Goal: Task Accomplishment & Management: Manage account settings

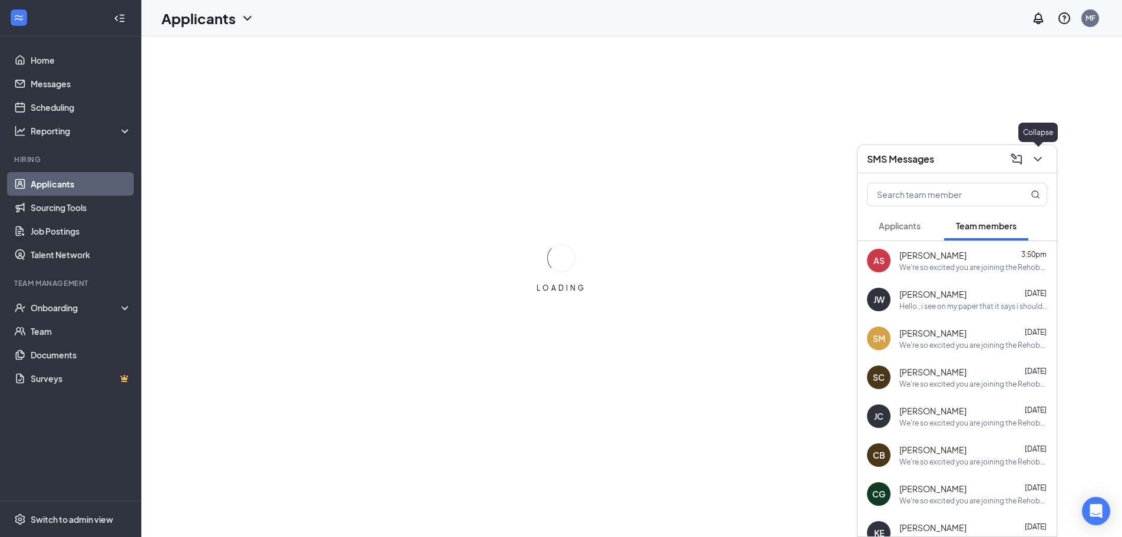
click at [1038, 161] on icon "ChevronDown" at bounding box center [1038, 159] width 8 height 5
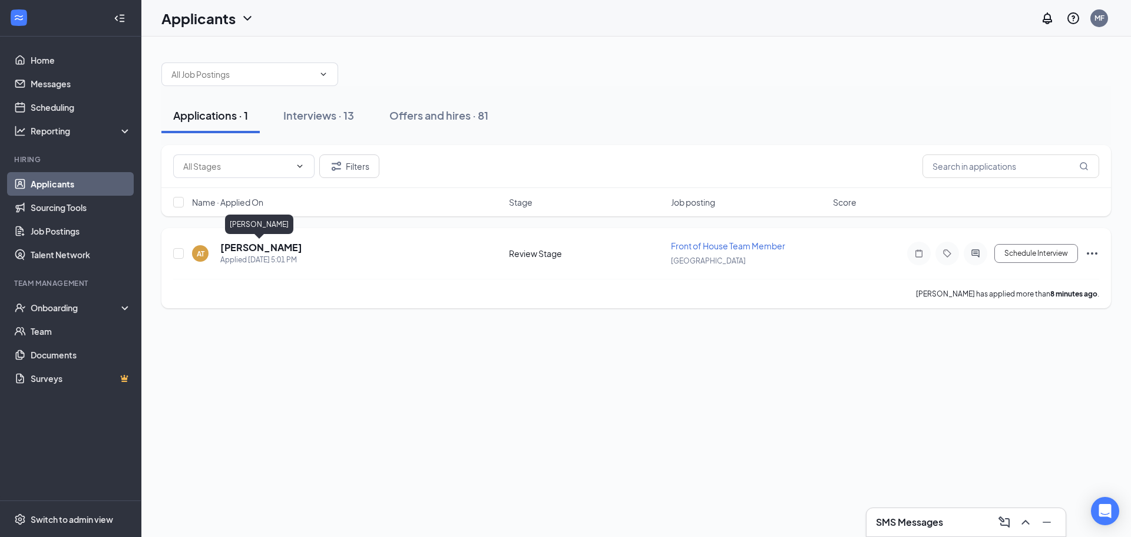
click at [257, 245] on h5 "[PERSON_NAME]" at bounding box center [261, 247] width 82 height 13
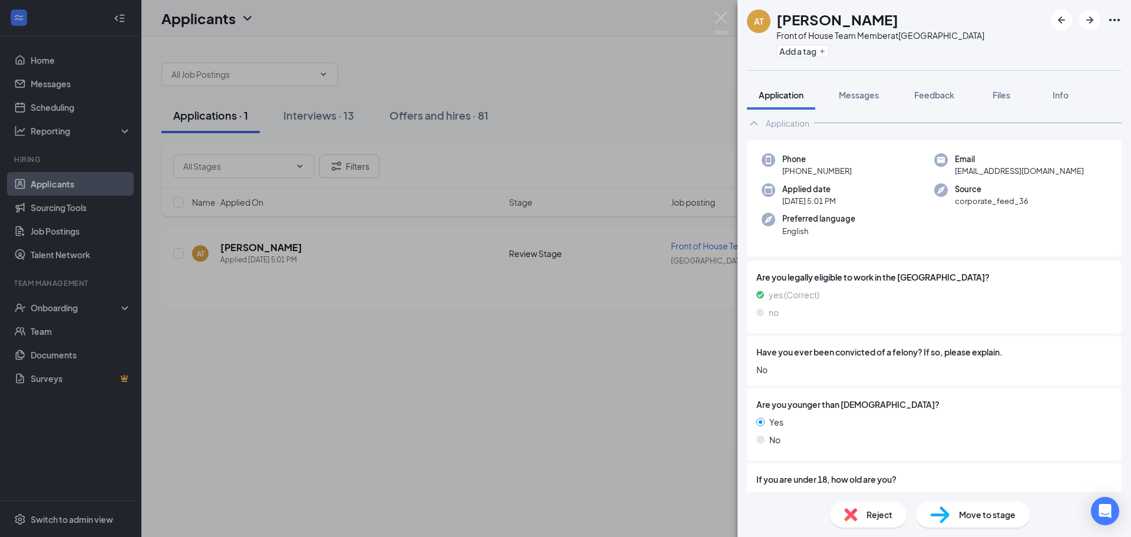
scroll to position [59, 0]
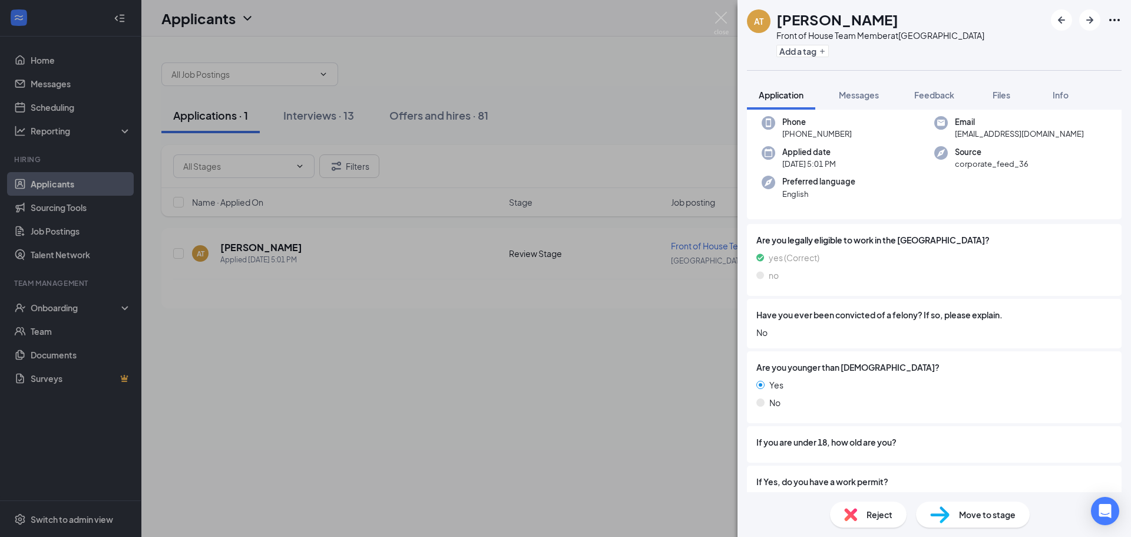
click at [908, 291] on div "Are you legally eligible to work in the [GEOGRAPHIC_DATA]? yes (Correct) no" at bounding box center [934, 260] width 375 height 72
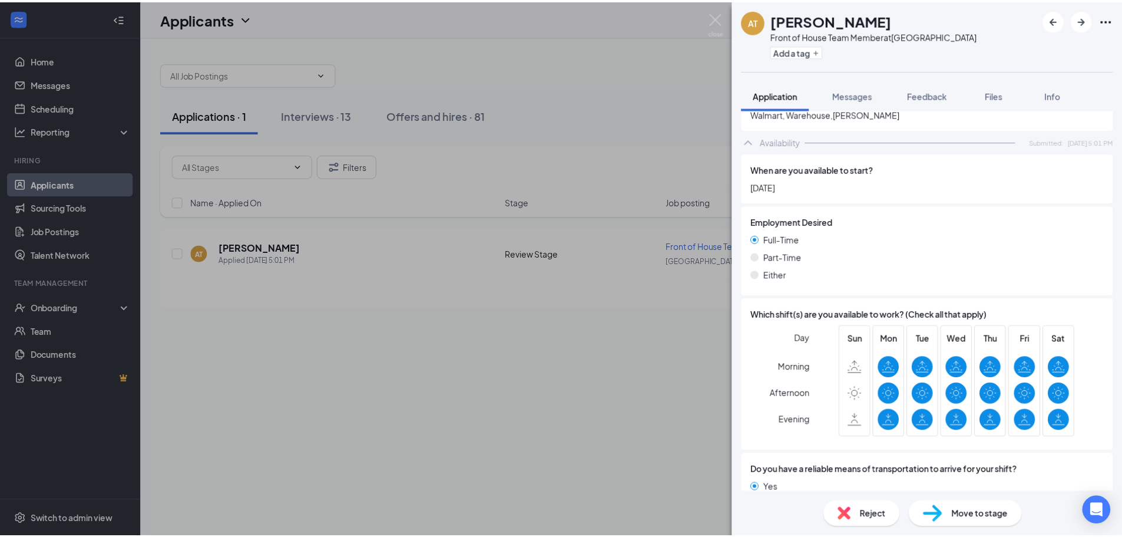
scroll to position [696, 0]
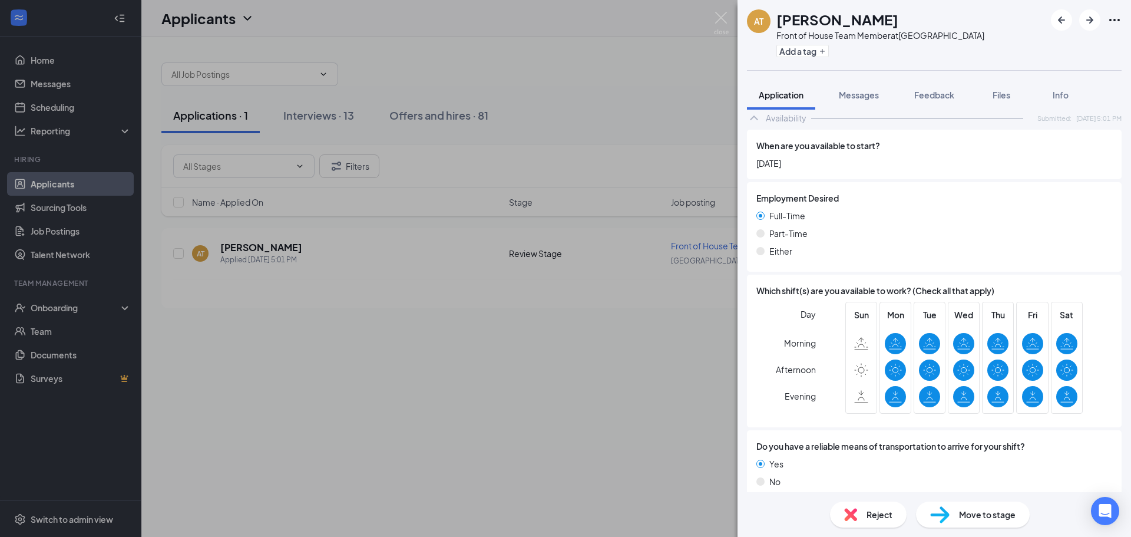
click at [977, 526] on div "Move to stage" at bounding box center [973, 514] width 114 height 26
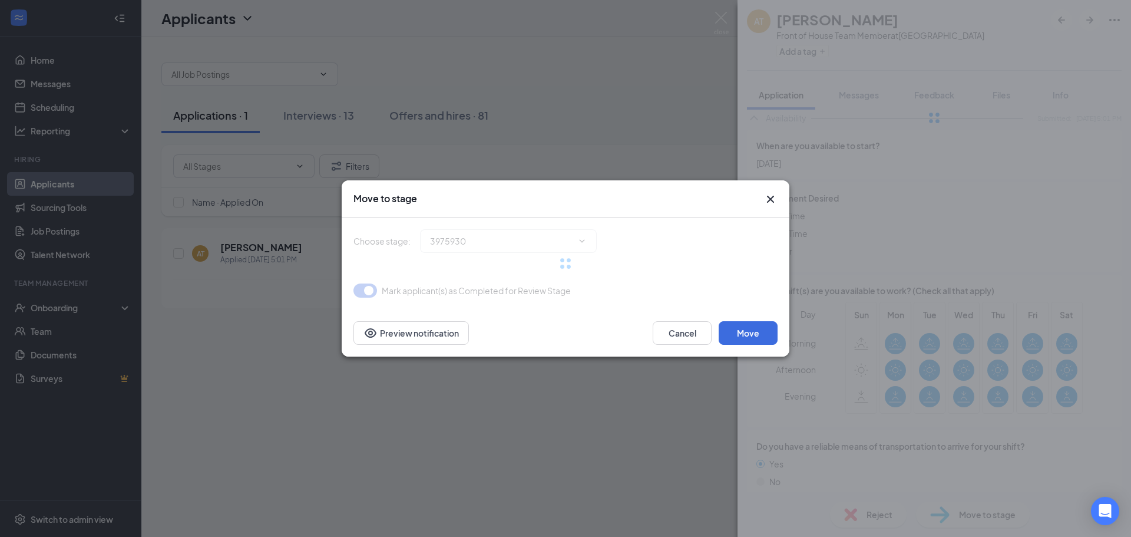
type input "Onsite Interview (next stage)"
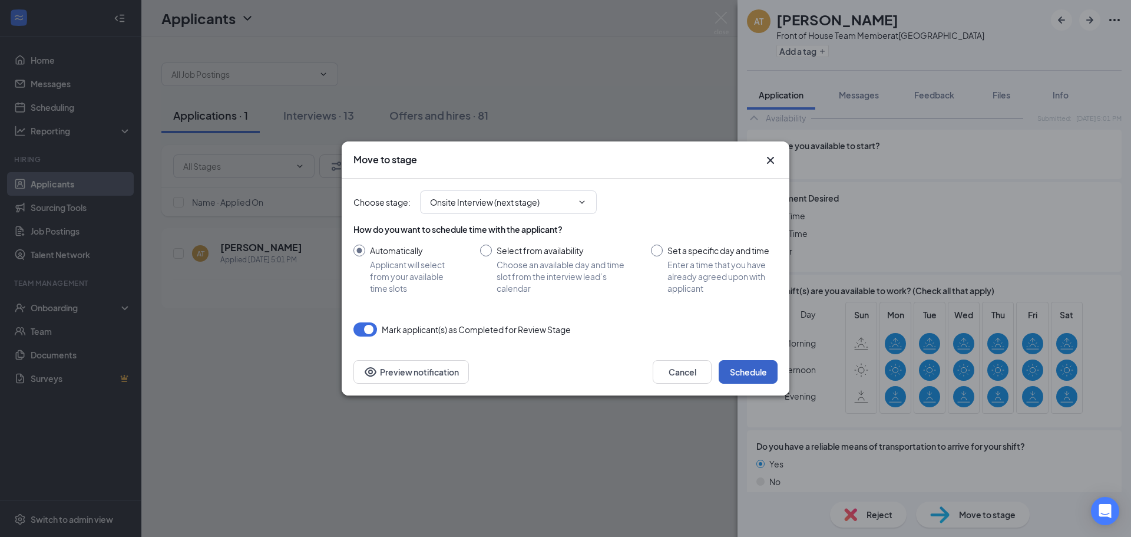
click at [745, 366] on button "Schedule" at bounding box center [748, 372] width 59 height 24
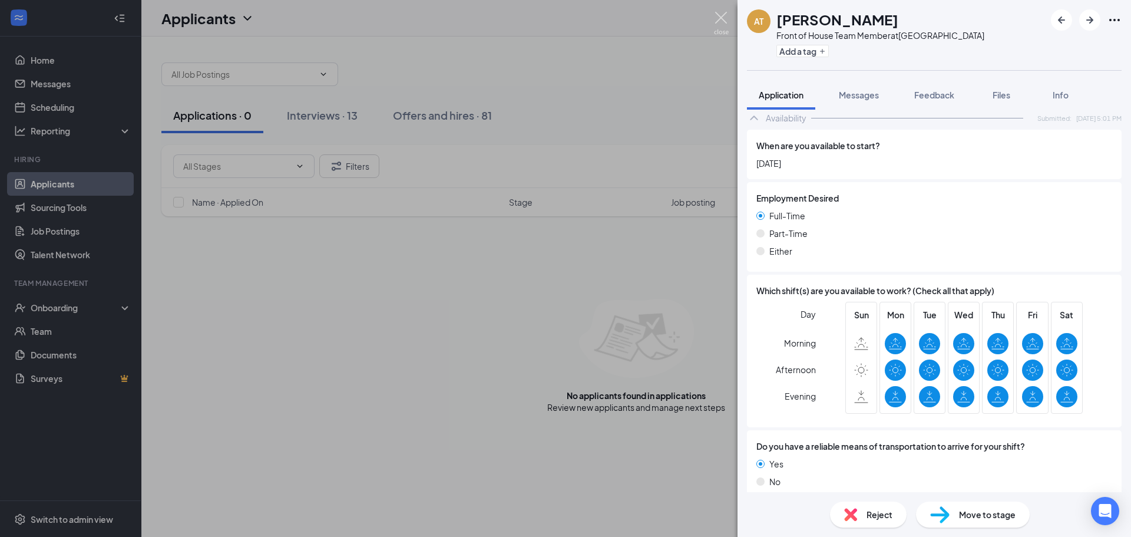
click at [719, 26] on img at bounding box center [721, 23] width 15 height 23
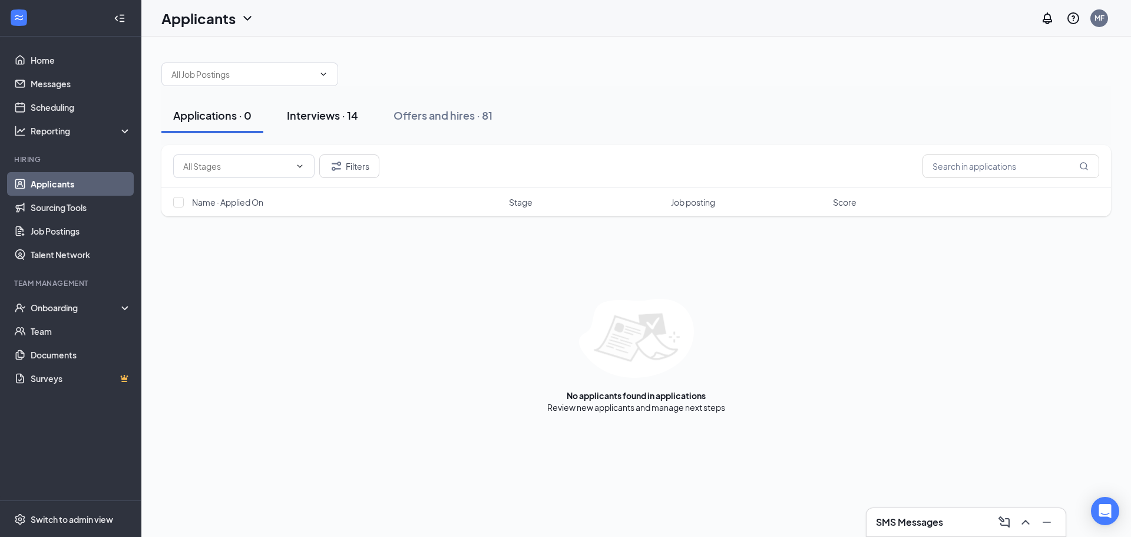
click at [311, 133] on button "Interviews · 14" at bounding box center [322, 115] width 95 height 35
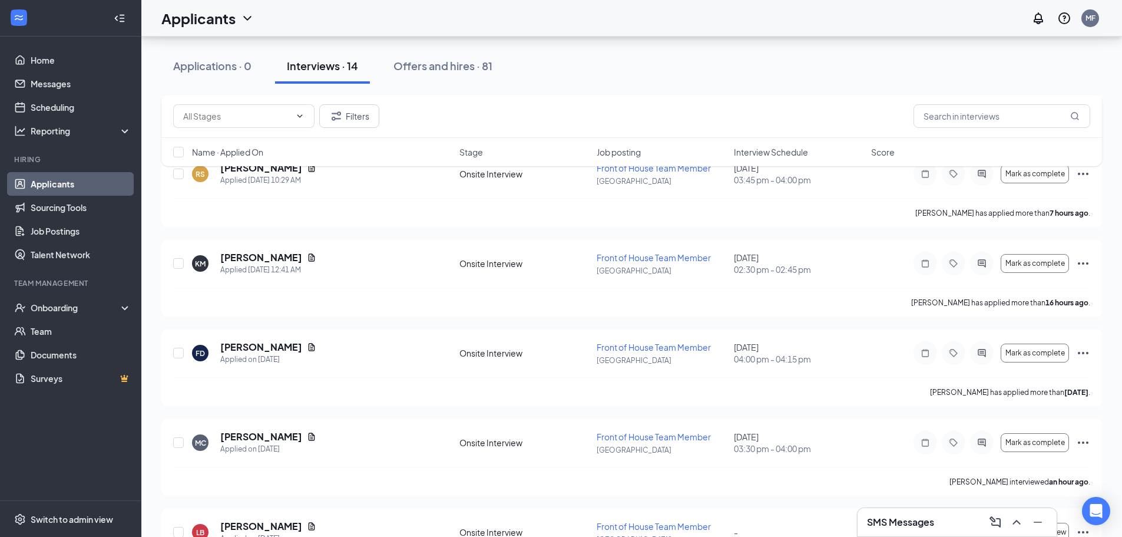
scroll to position [353, 0]
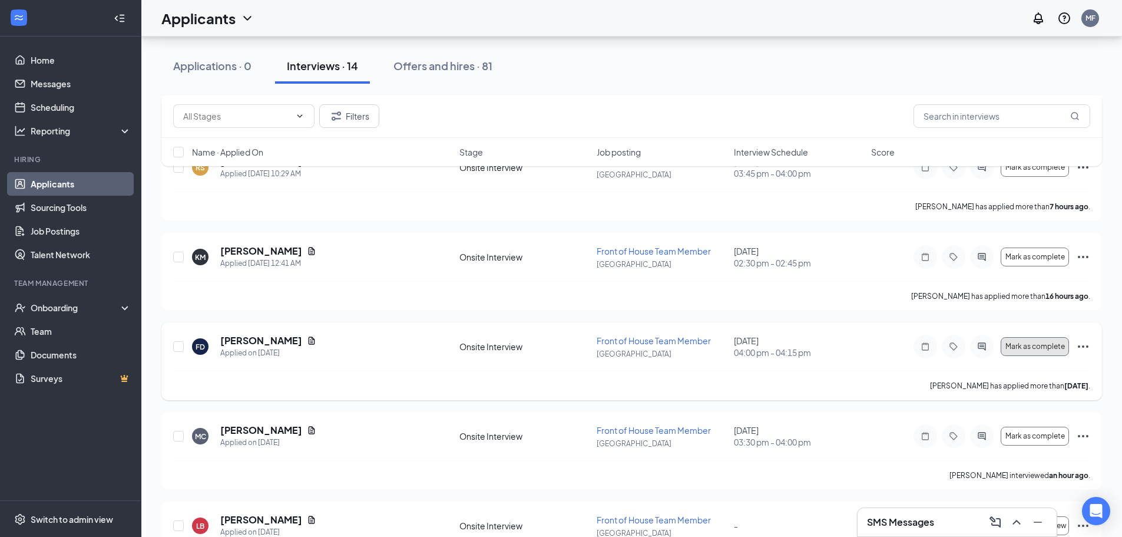
click at [1033, 339] on button "Mark as complete" at bounding box center [1035, 346] width 68 height 19
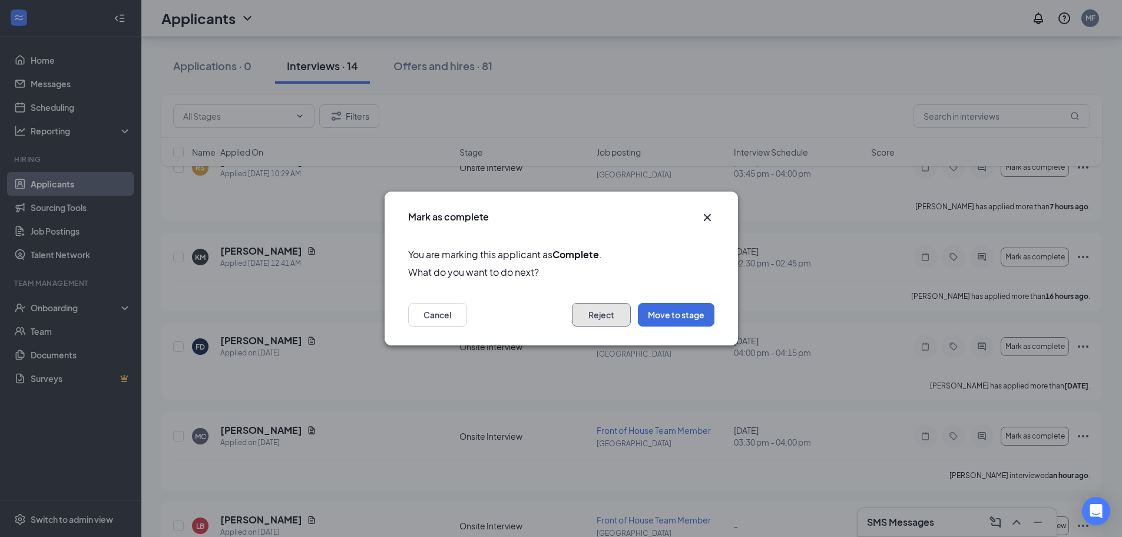
click at [619, 311] on button "Reject" at bounding box center [601, 315] width 59 height 24
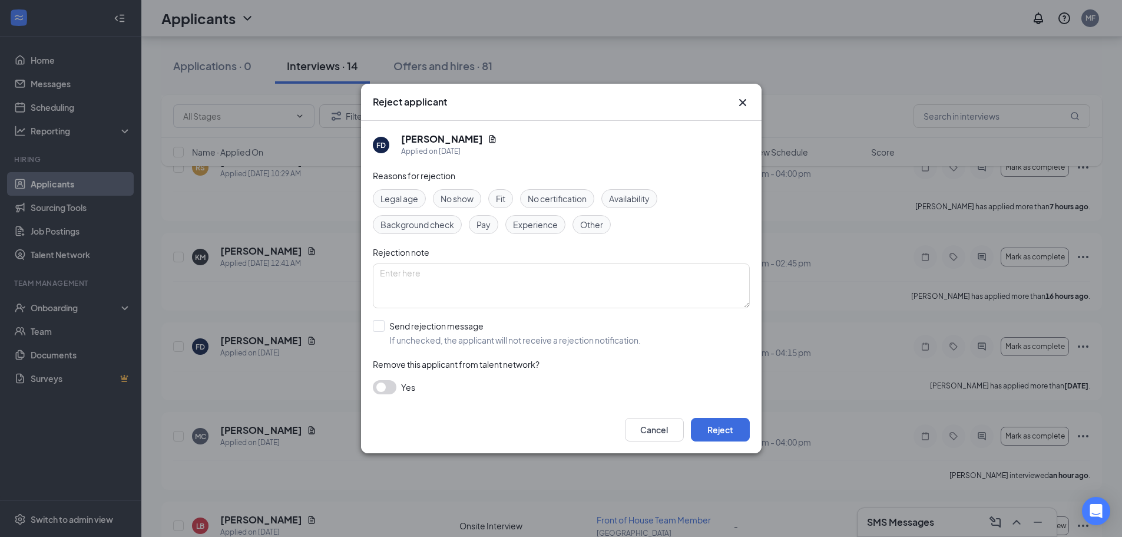
click at [449, 198] on span "No show" at bounding box center [457, 198] width 33 height 13
click at [731, 425] on button "Reject" at bounding box center [720, 430] width 59 height 24
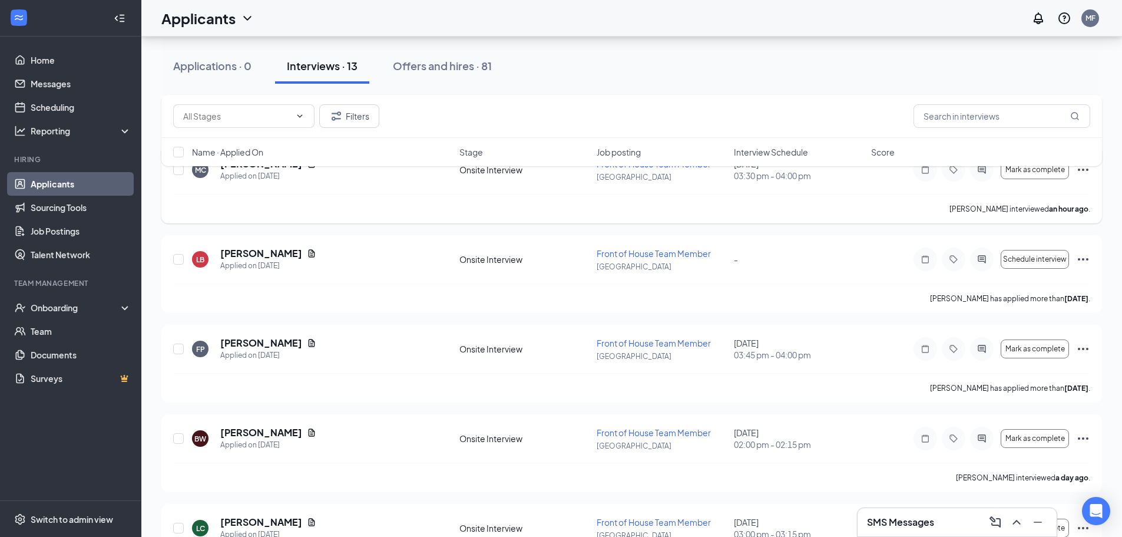
scroll to position [648, 0]
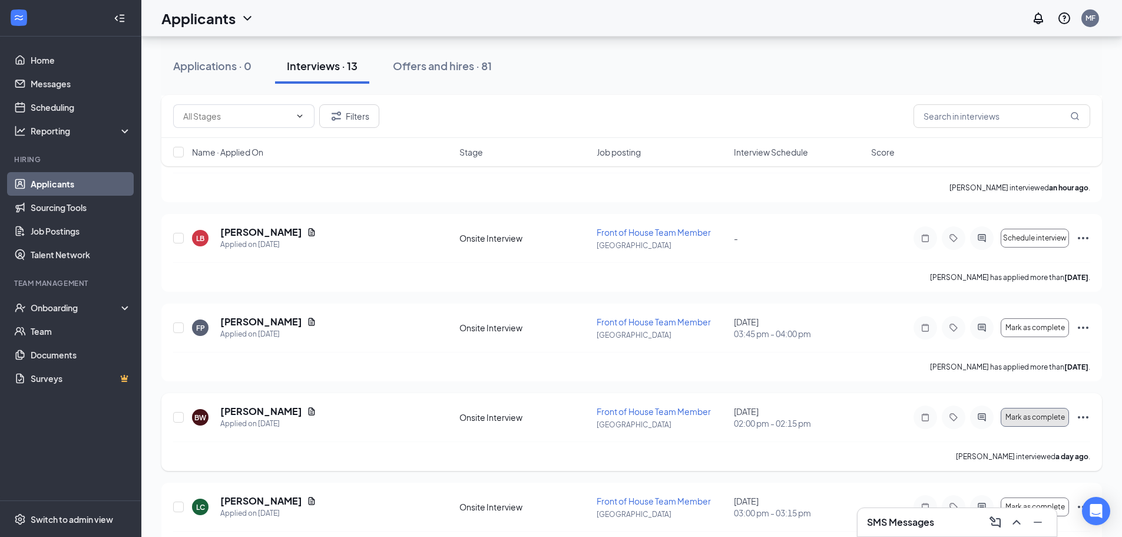
click at [1036, 421] on button "Mark as complete" at bounding box center [1035, 417] width 68 height 19
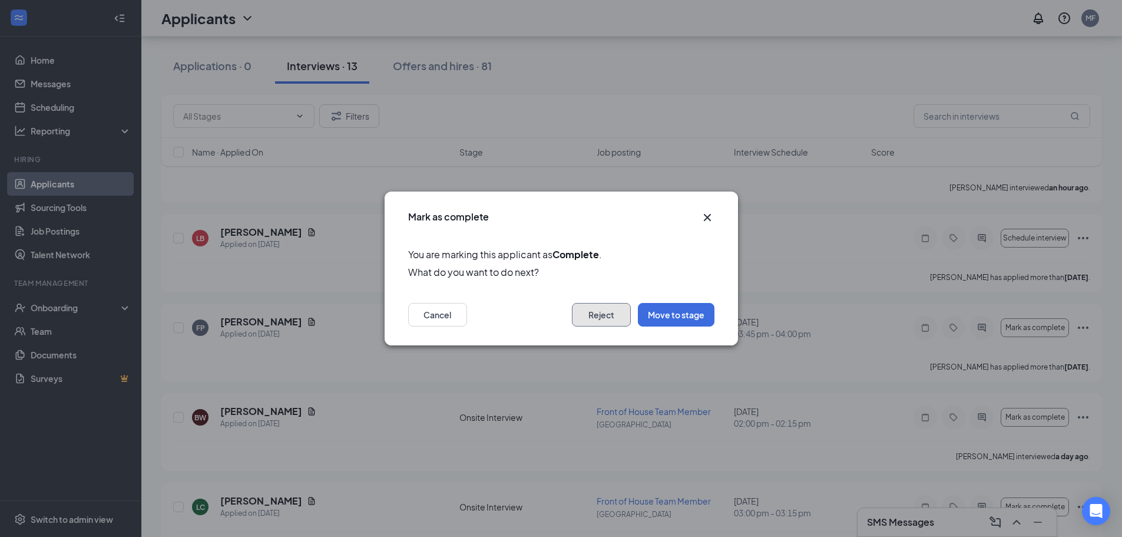
click at [610, 305] on button "Reject" at bounding box center [601, 315] width 59 height 24
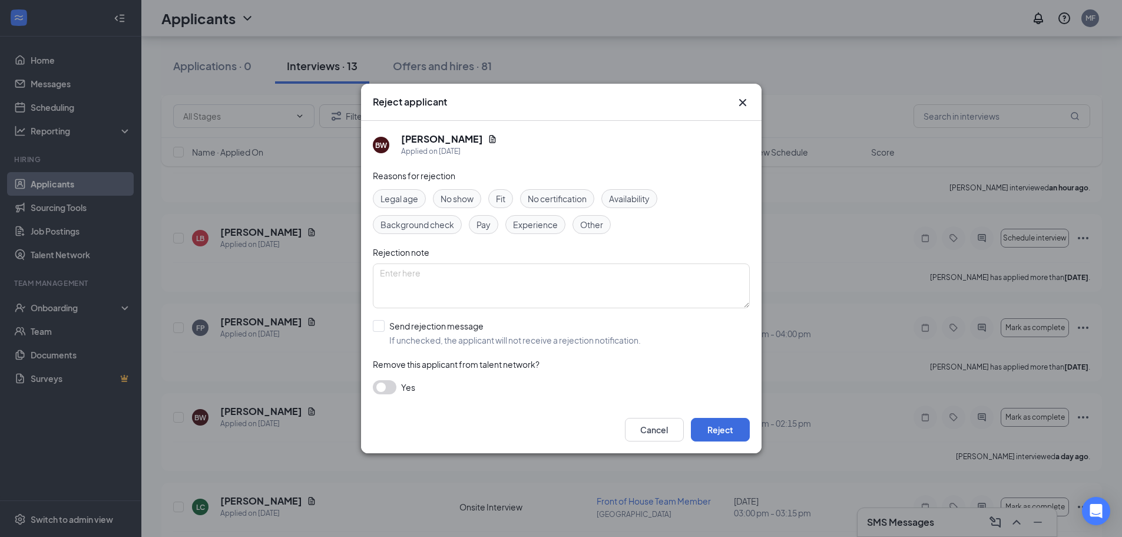
click at [472, 198] on span "No show" at bounding box center [457, 198] width 33 height 13
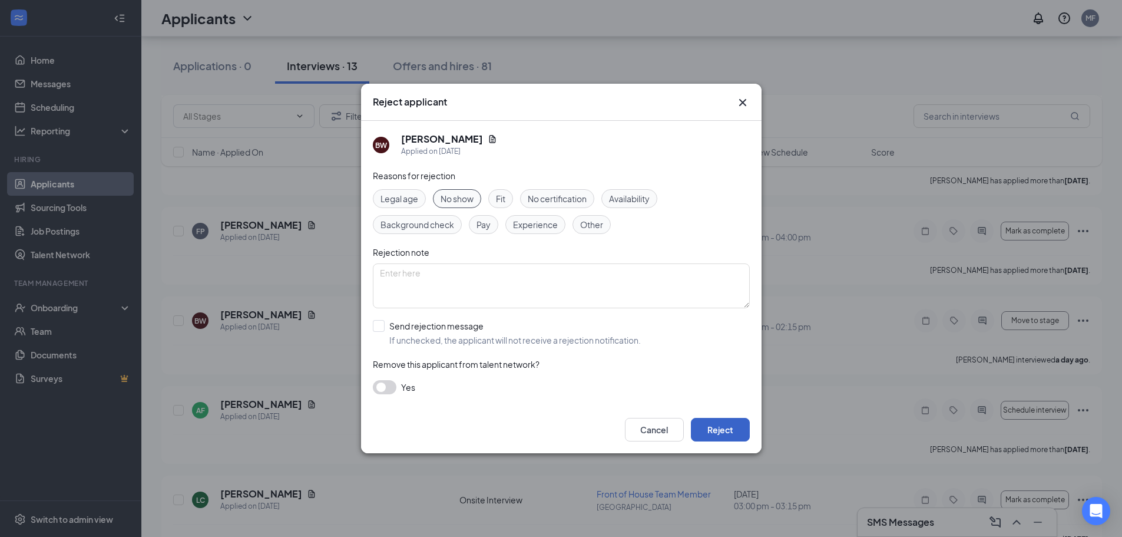
click at [715, 432] on button "Reject" at bounding box center [720, 430] width 59 height 24
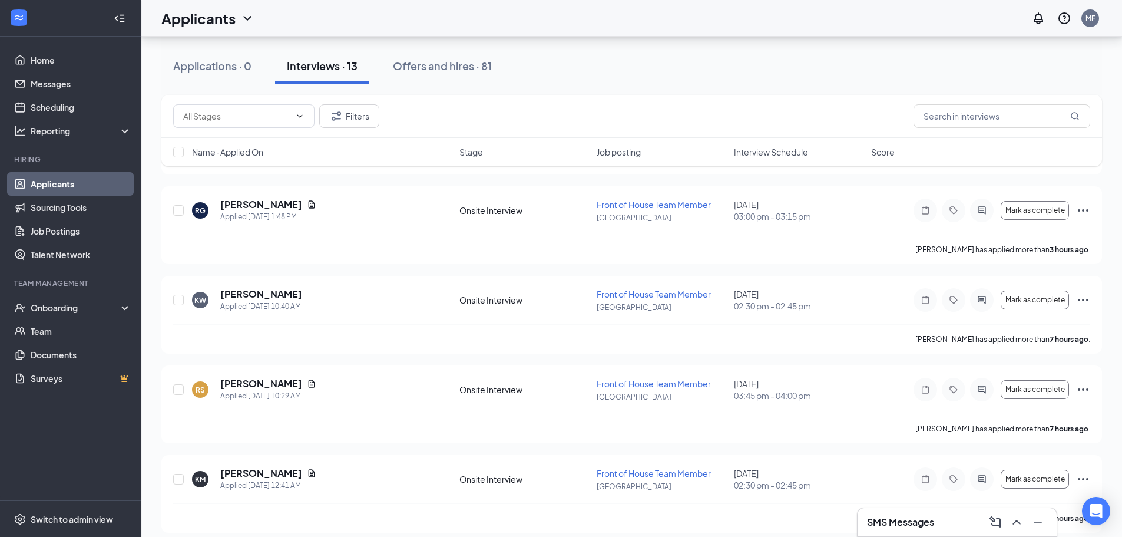
scroll to position [0, 0]
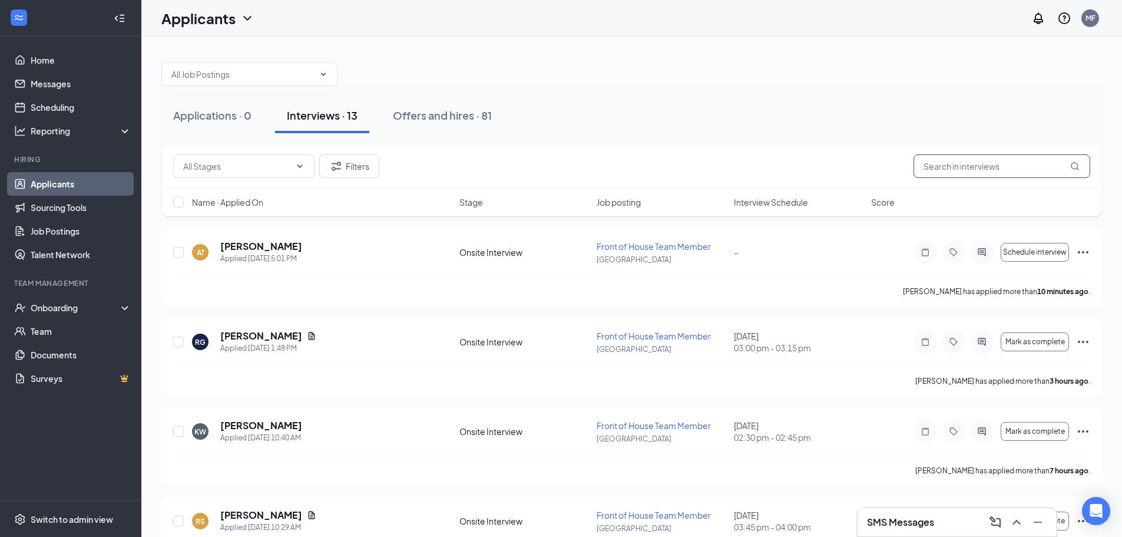
click at [950, 162] on input "text" at bounding box center [1002, 166] width 177 height 24
type input "[PERSON_NAME]"
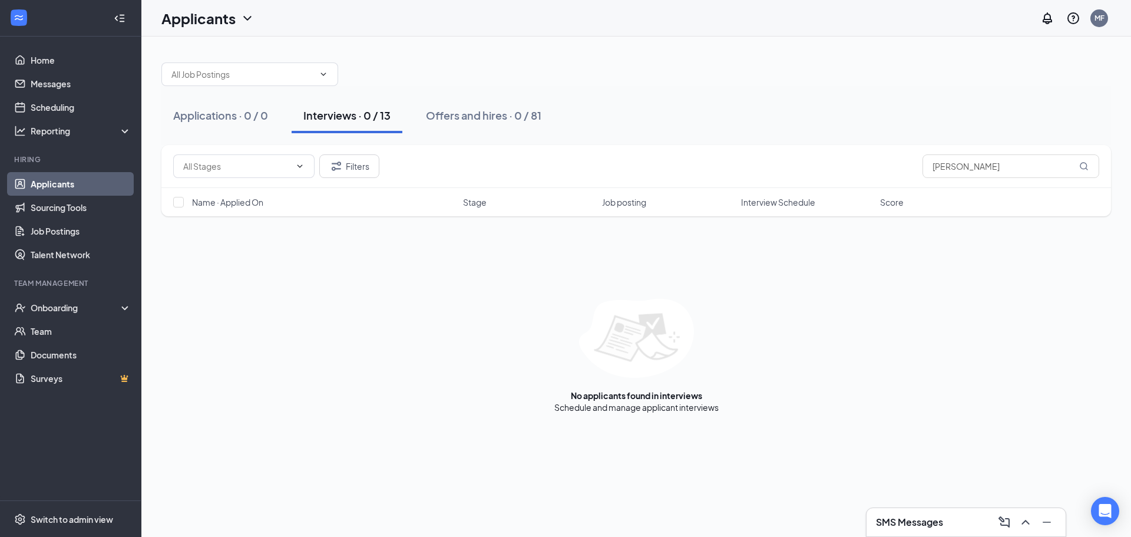
click at [965, 133] on div "Applications · 0 / 0 Interviews · 0 / 13 Offers and hires · 0 / 81" at bounding box center [636, 115] width 950 height 59
click at [950, 161] on input "[PERSON_NAME]" at bounding box center [1011, 166] width 177 height 24
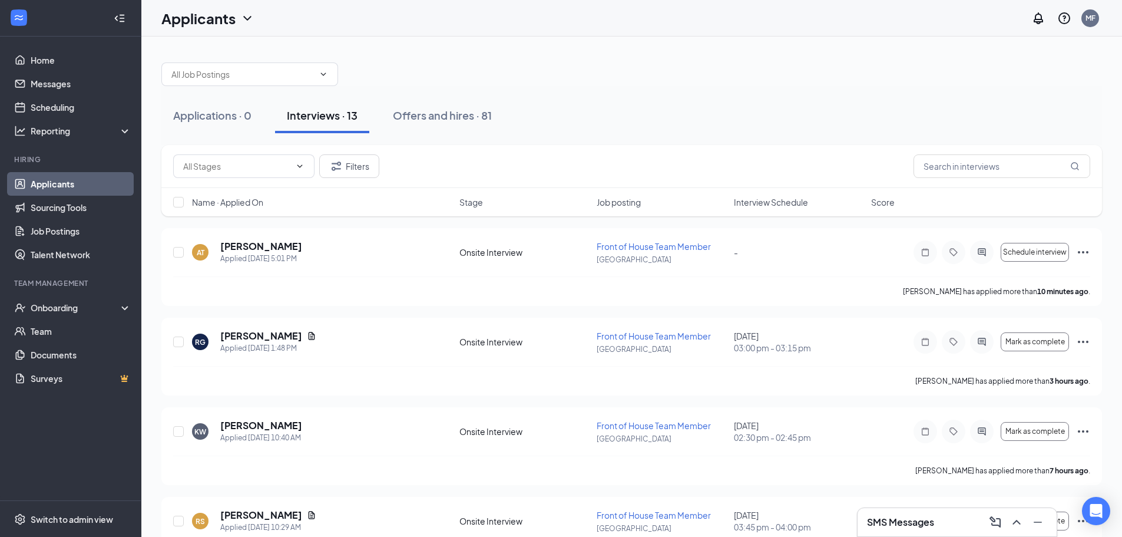
click at [846, 112] on div "Applications · 0 Interviews · 13 Offers and hires · 81" at bounding box center [631, 115] width 941 height 35
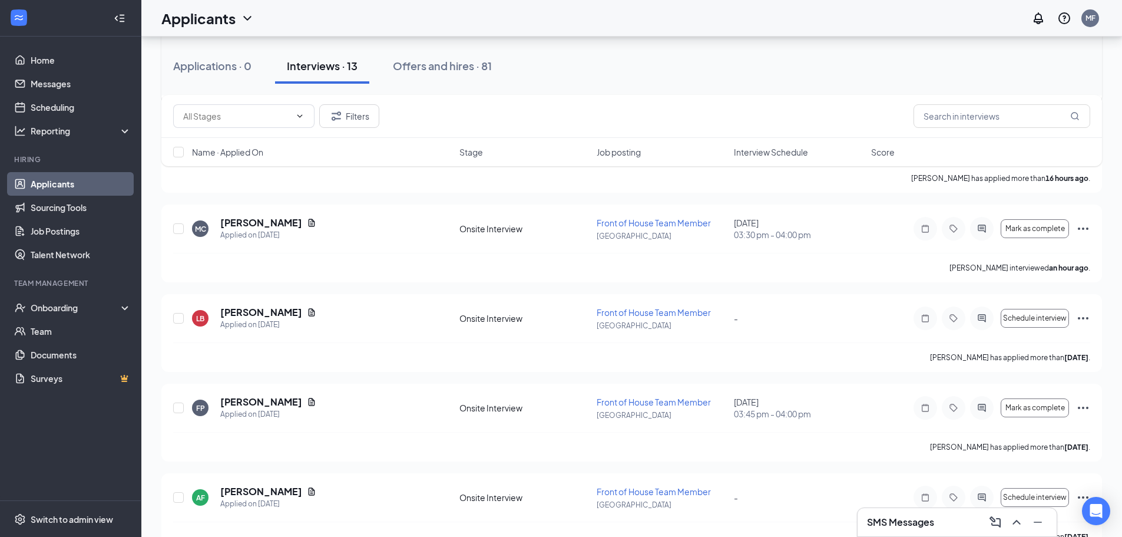
scroll to position [768, 0]
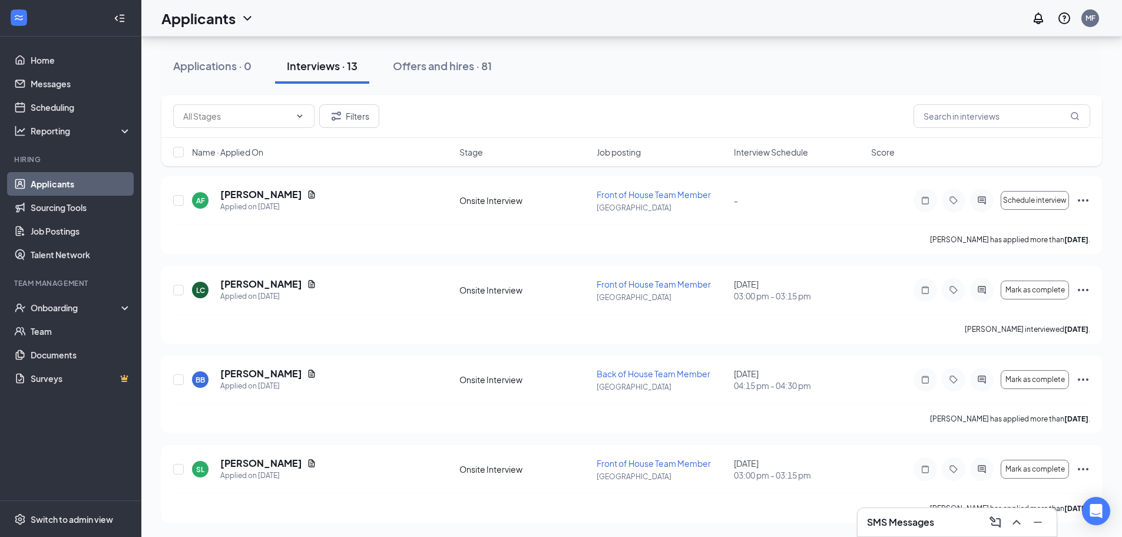
click at [765, 148] on span "Interview Schedule" at bounding box center [771, 152] width 74 height 12
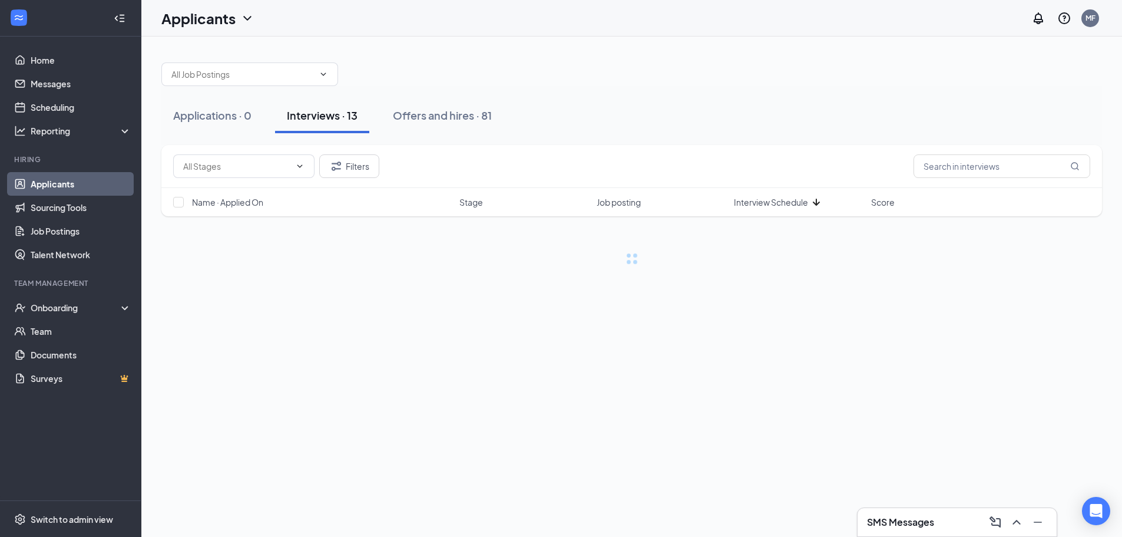
scroll to position [0, 0]
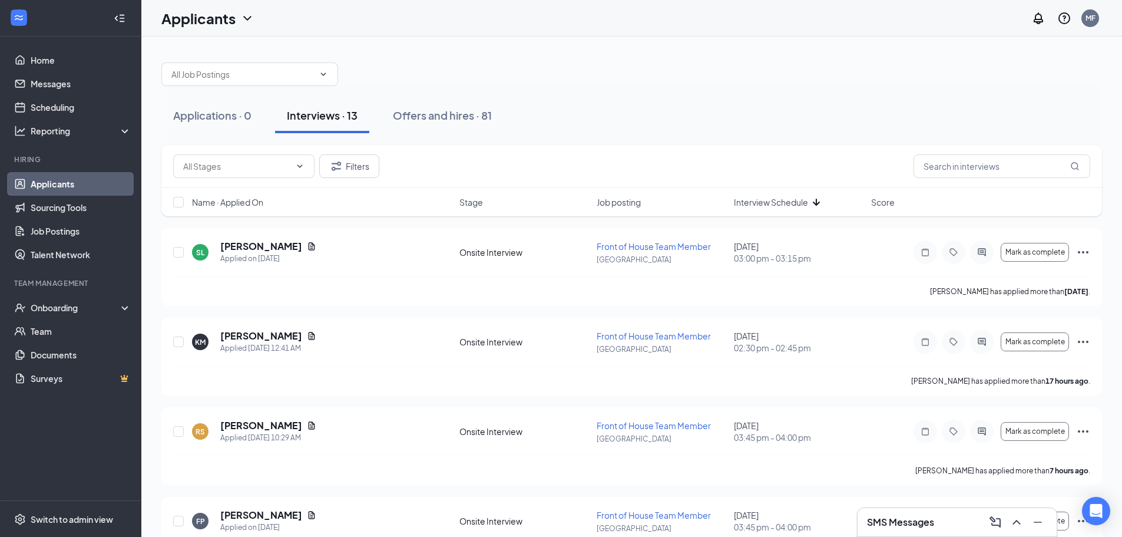
click at [770, 207] on span "Interview Schedule" at bounding box center [771, 202] width 74 height 12
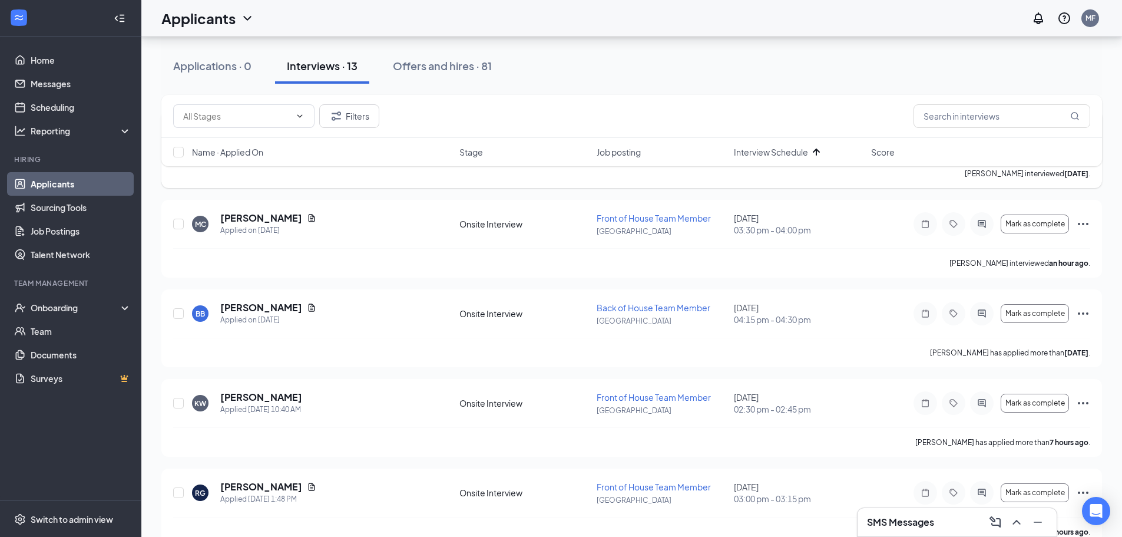
scroll to position [177, 0]
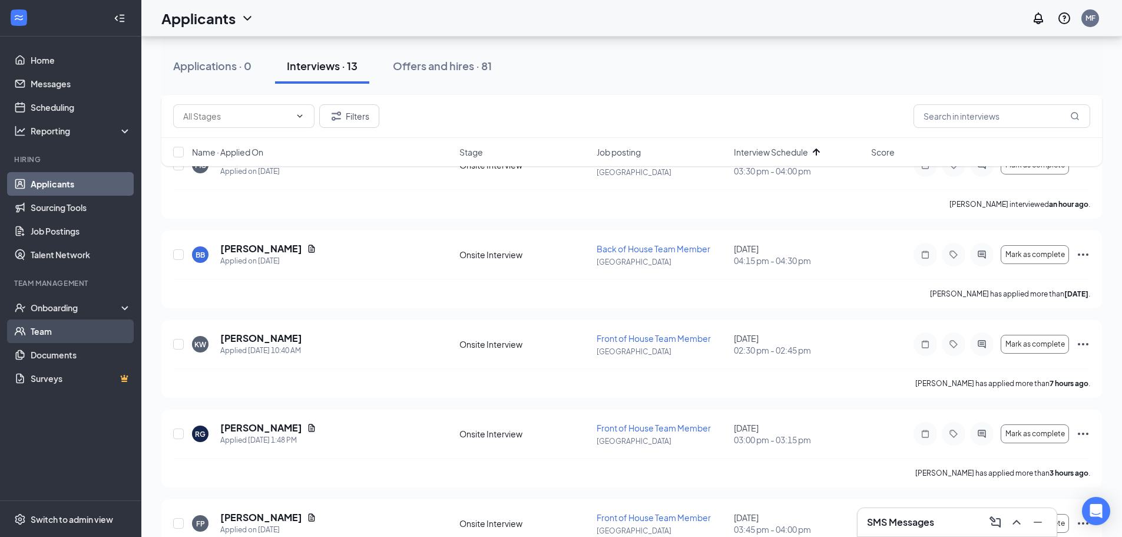
click at [35, 327] on link "Team" at bounding box center [81, 331] width 101 height 24
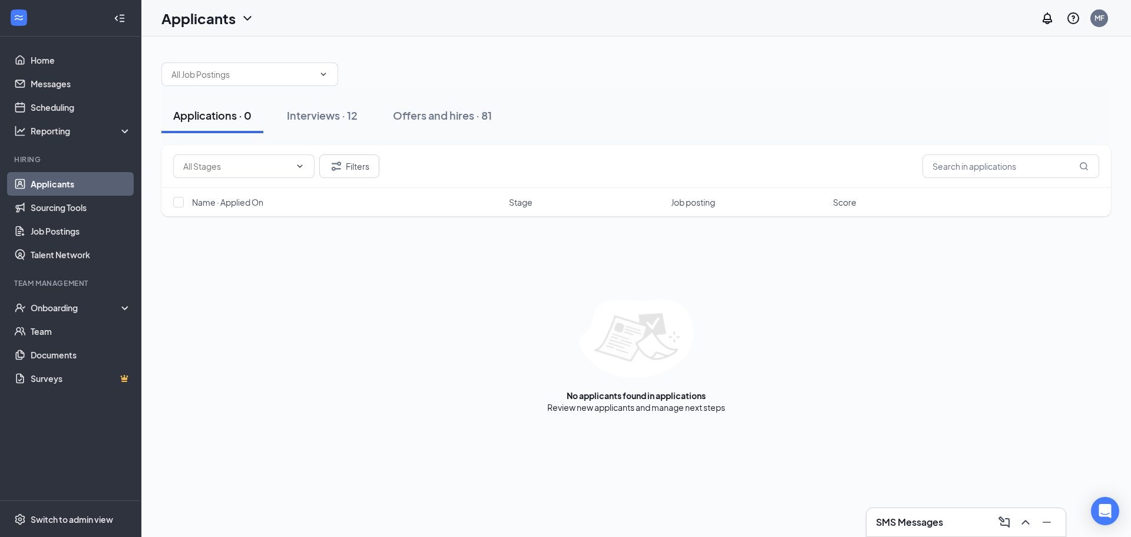
click at [935, 511] on div "SMS Messages" at bounding box center [966, 522] width 199 height 28
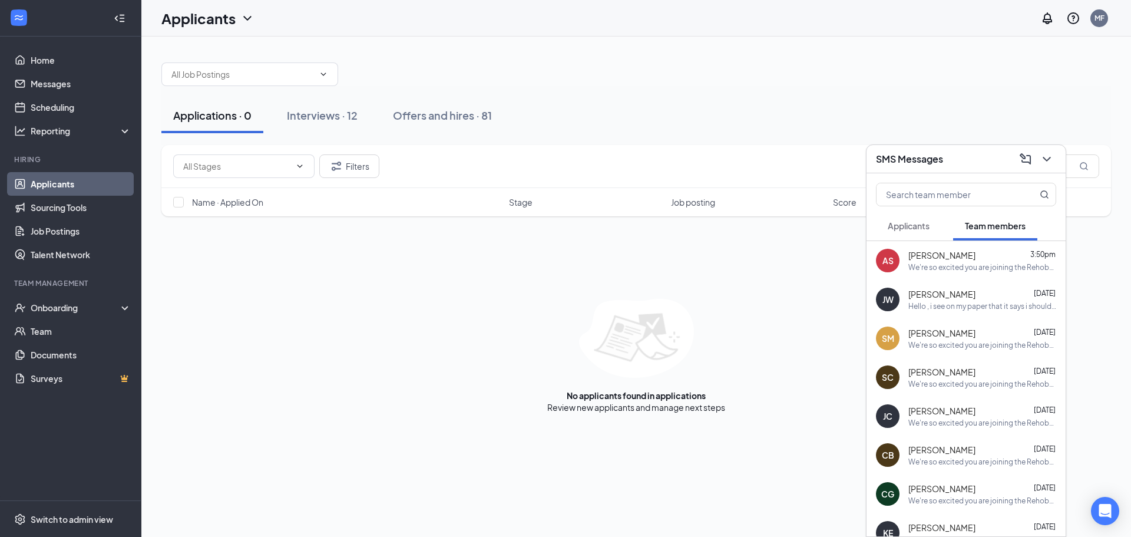
click at [915, 232] on button "Applicants" at bounding box center [908, 225] width 65 height 29
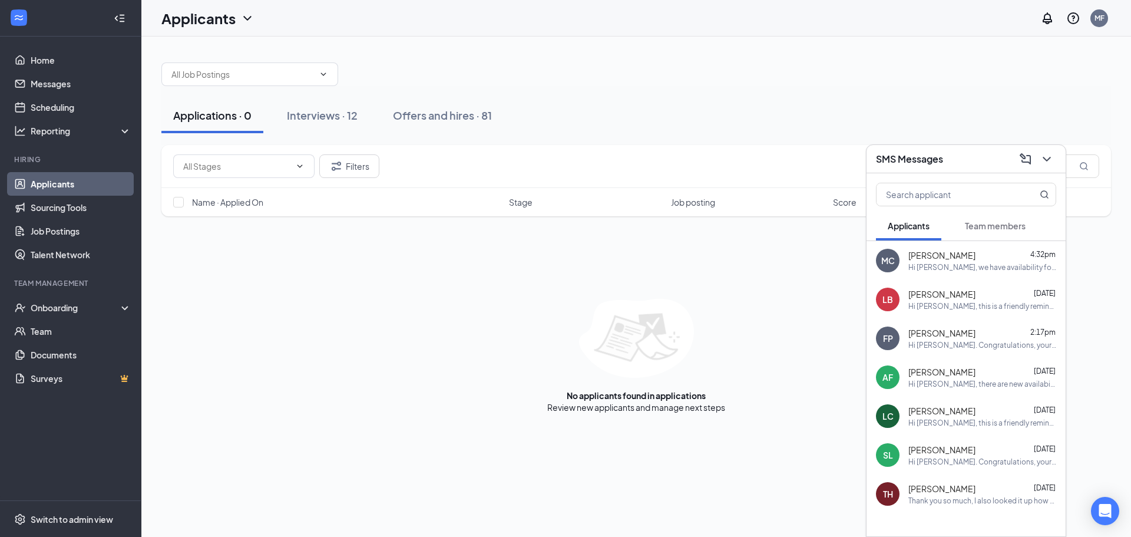
click at [679, 289] on div "Filters Name · Applied On Stage Job posting Score No applicants found in applic…" at bounding box center [636, 279] width 950 height 268
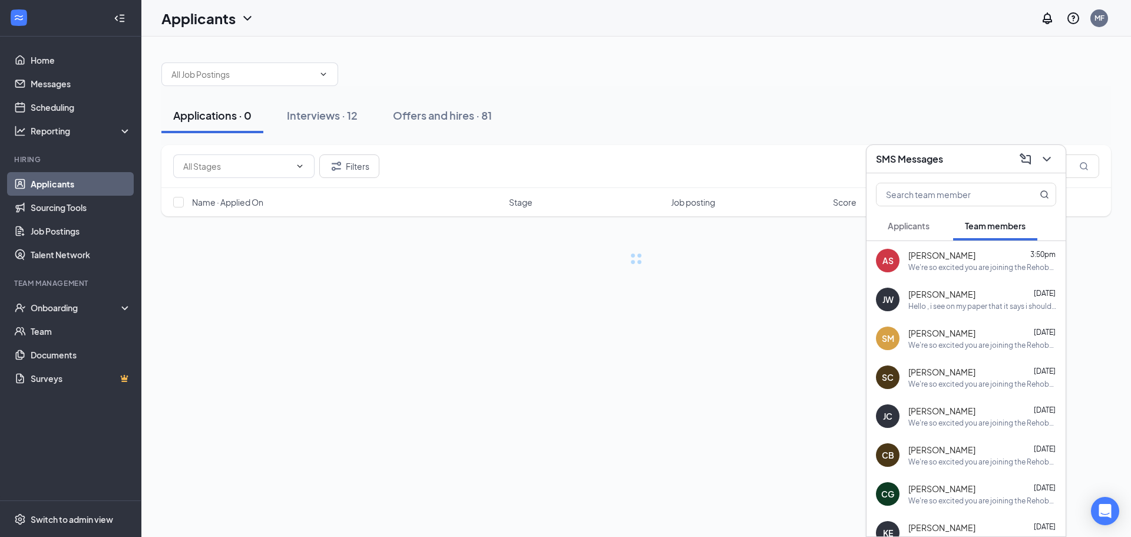
click at [901, 223] on span "Applicants" at bounding box center [909, 225] width 42 height 11
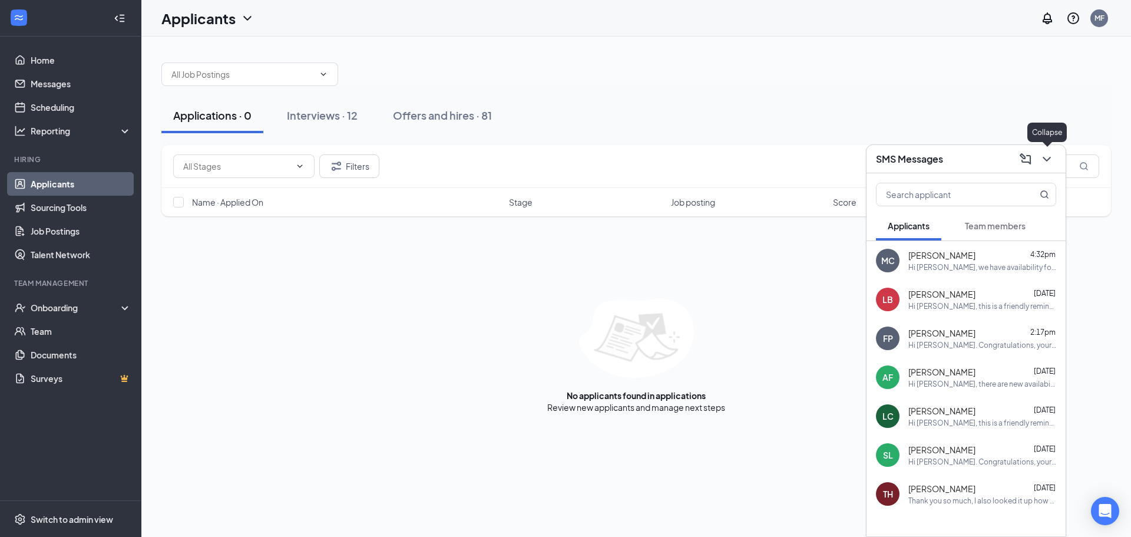
click at [1047, 164] on icon "ChevronDown" at bounding box center [1047, 159] width 14 height 14
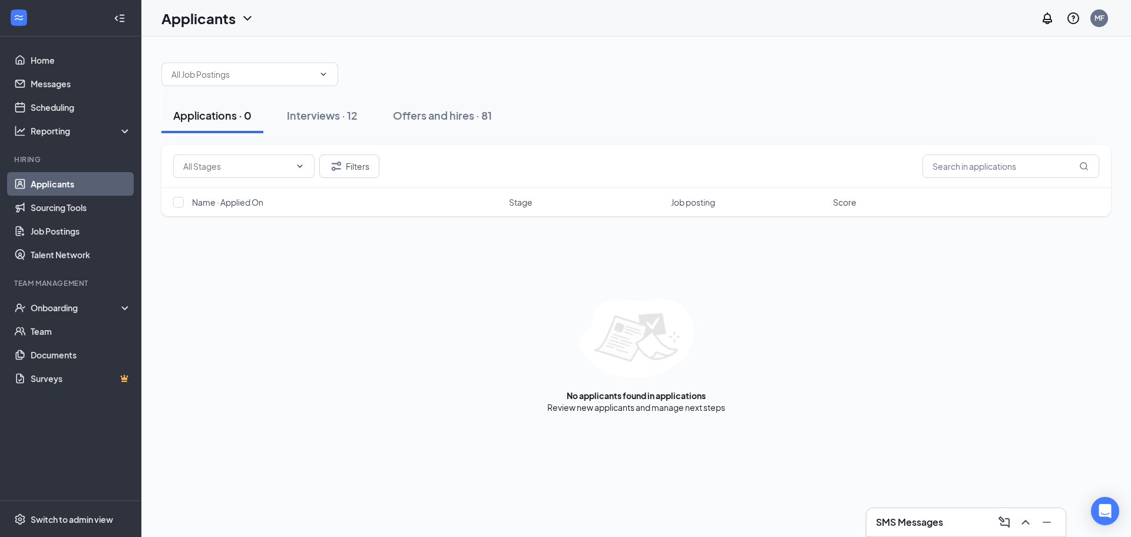
click at [376, 115] on div "Applications · 0 Interviews · 12 Offers and hires · 81" at bounding box center [636, 115] width 950 height 35
click at [340, 120] on div "Interviews · 12" at bounding box center [322, 115] width 71 height 15
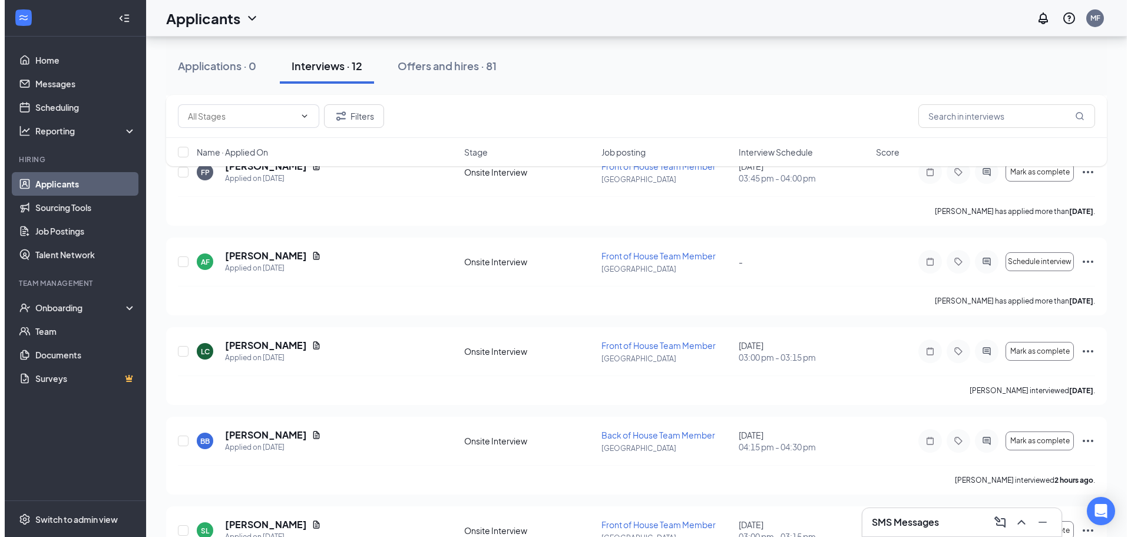
scroll to position [768, 0]
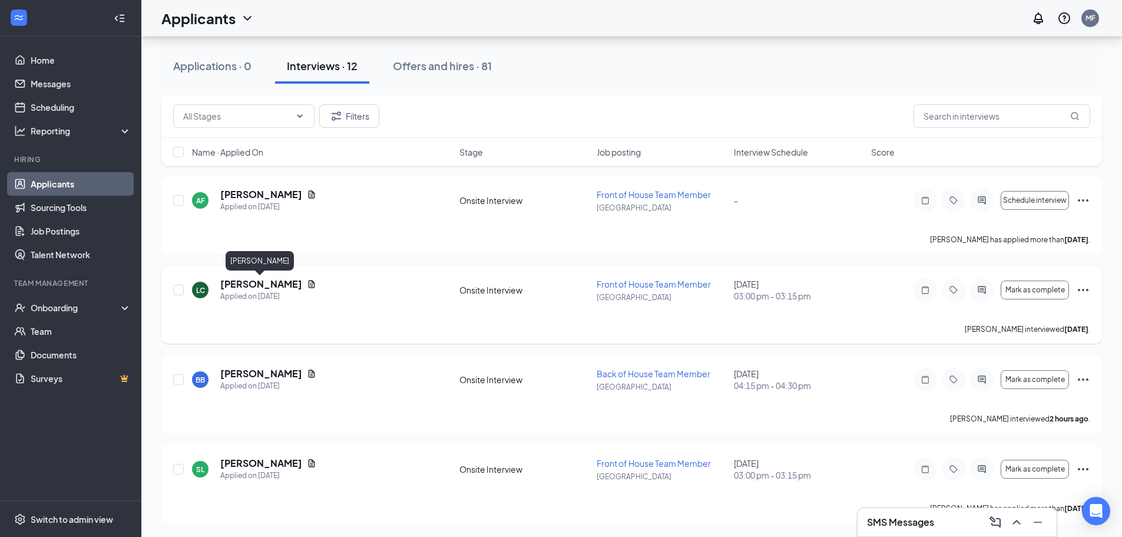
click at [268, 284] on h5 "[PERSON_NAME]" at bounding box center [261, 283] width 82 height 13
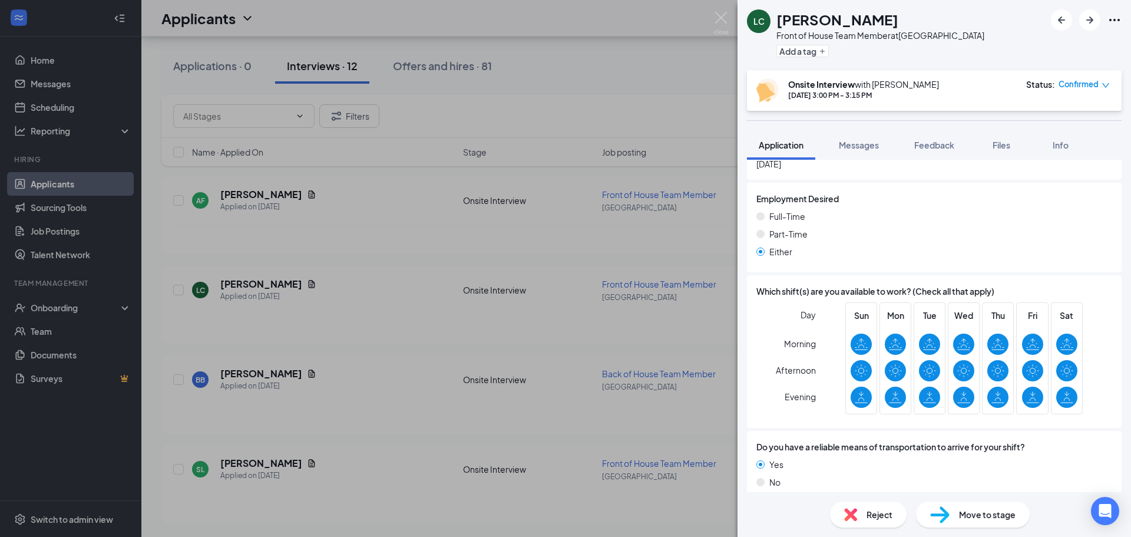
scroll to position [812, 0]
click at [857, 510] on img at bounding box center [850, 514] width 13 height 13
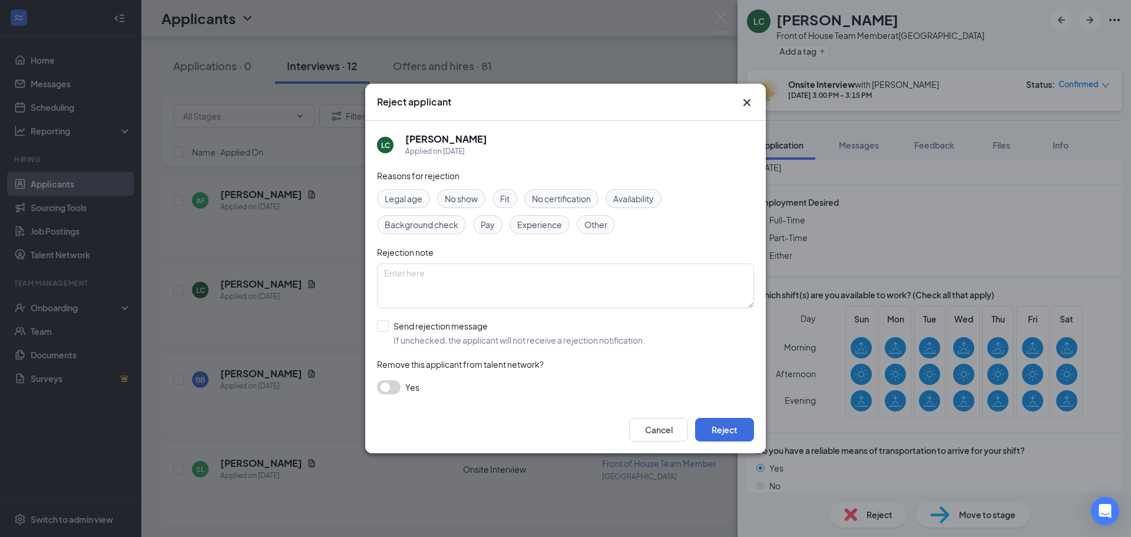
click at [458, 197] on span "No show" at bounding box center [461, 198] width 33 height 13
click at [700, 428] on button "Reject" at bounding box center [724, 430] width 59 height 24
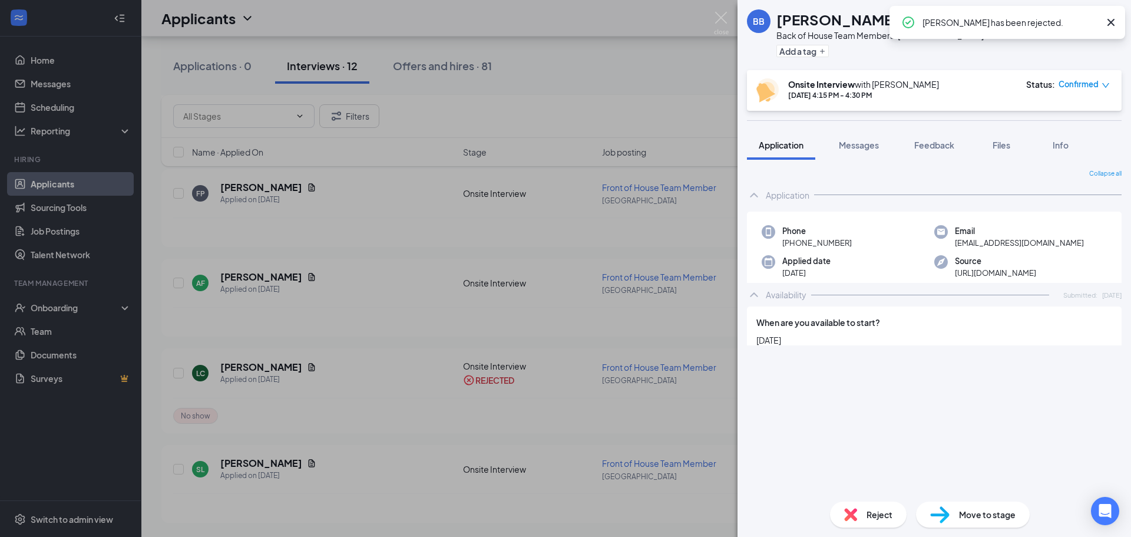
click at [695, 423] on div "BB Brayden Bradley Back of House Team Member at Rehoboth Beach Add a tag Onsite…" at bounding box center [565, 268] width 1131 height 537
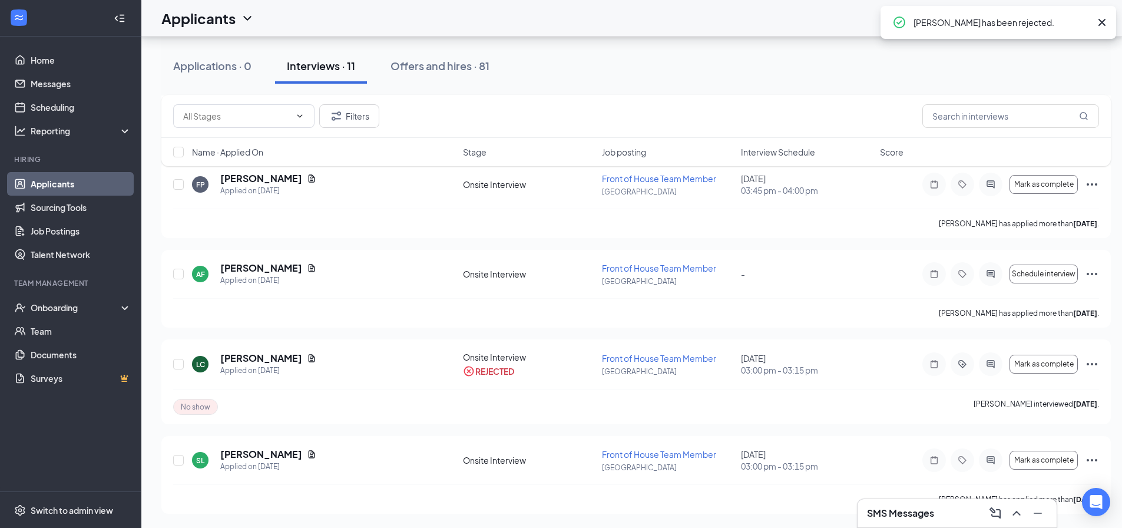
scroll to position [687, 0]
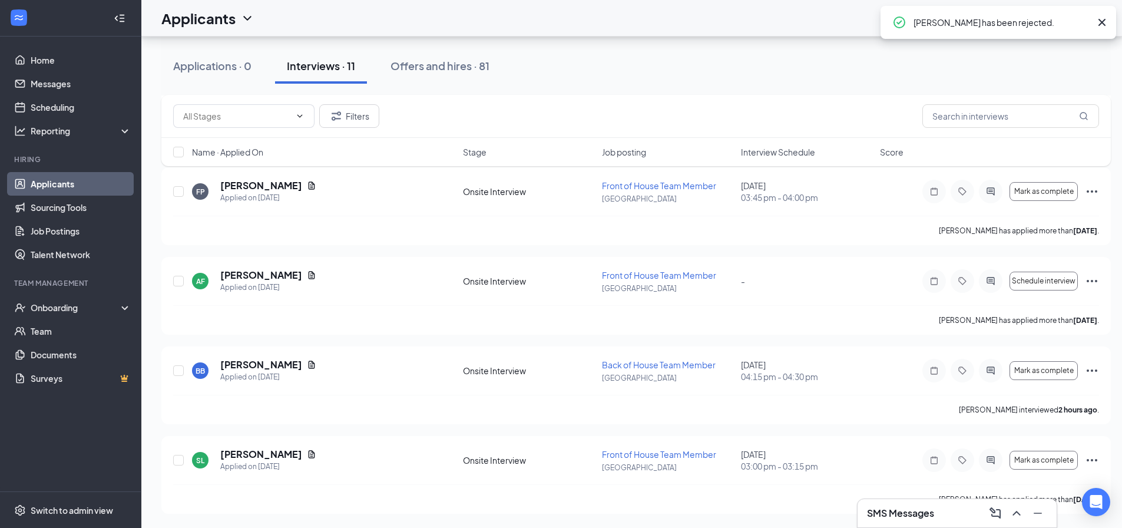
click at [789, 147] on span "Interview Schedule" at bounding box center [778, 152] width 74 height 12
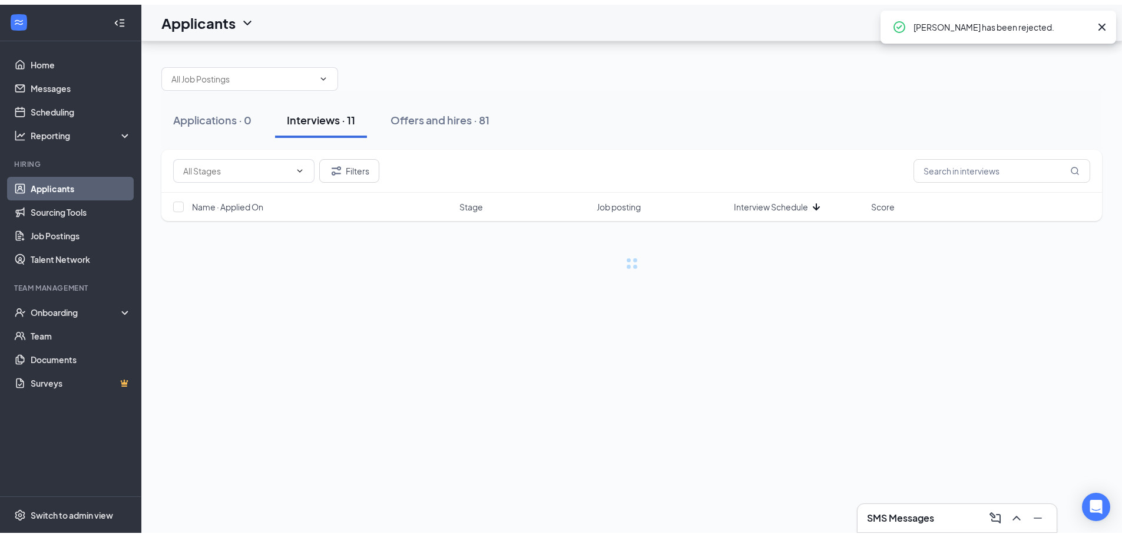
scroll to position [0, 0]
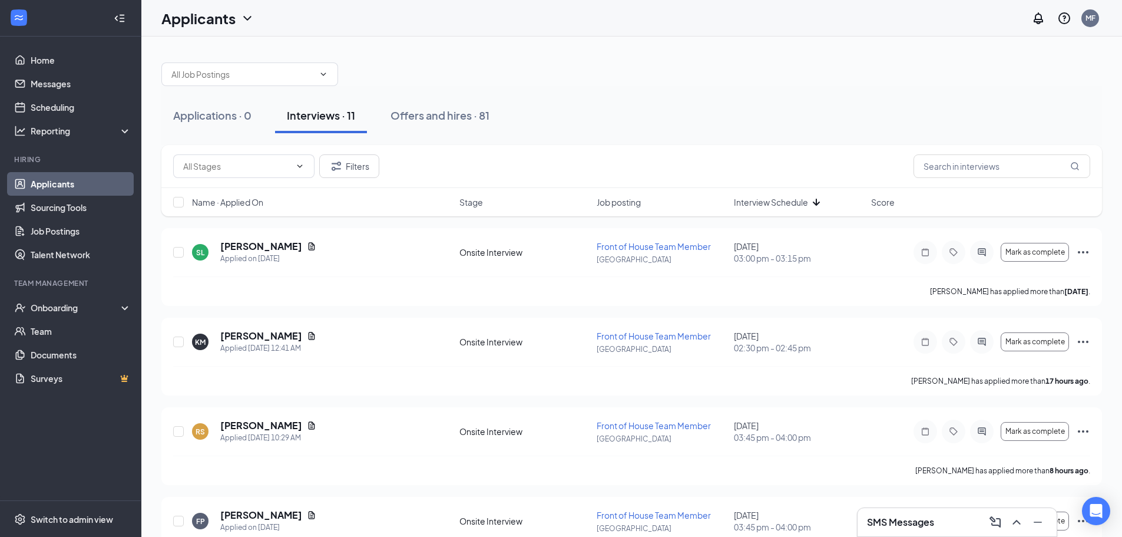
click at [812, 215] on div "Name · Applied On Stage Job posting Interview Schedule Score" at bounding box center [631, 202] width 941 height 28
click at [814, 206] on icon "ArrowDown" at bounding box center [816, 202] width 14 height 14
click at [921, 536] on div "SMS Messages" at bounding box center [957, 521] width 200 height 29
click at [932, 520] on h3 "SMS Messages" at bounding box center [900, 521] width 67 height 13
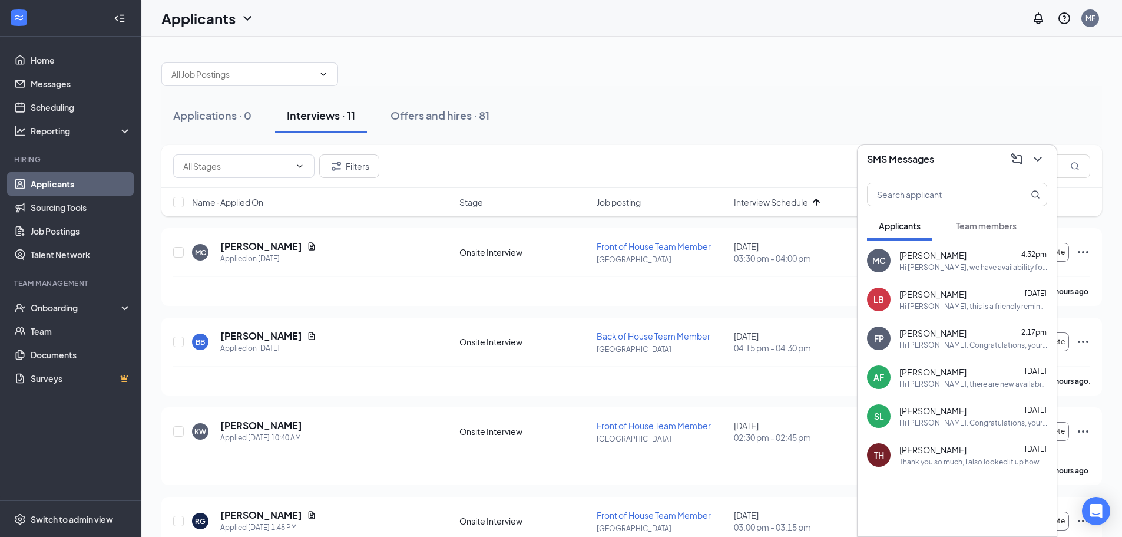
click at [971, 260] on div "Mathew Cox 4:32pm" at bounding box center [974, 255] width 148 height 12
